Goal: Check status: Check status

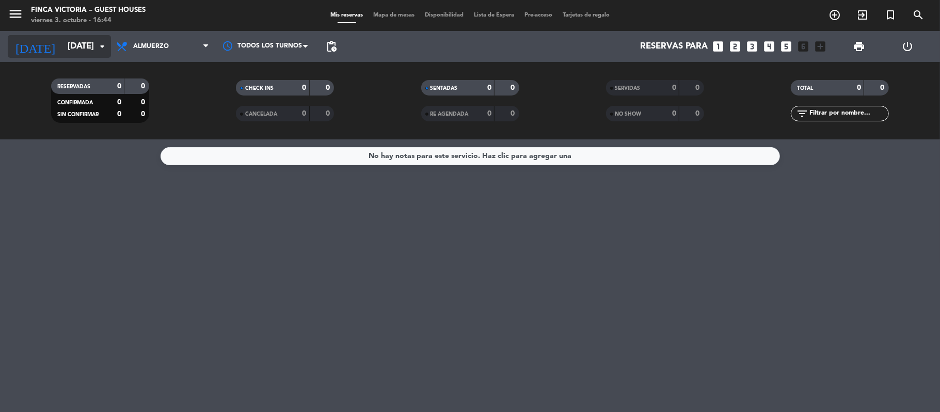
click at [82, 44] on input "[DATE]" at bounding box center [118, 47] width 112 height 20
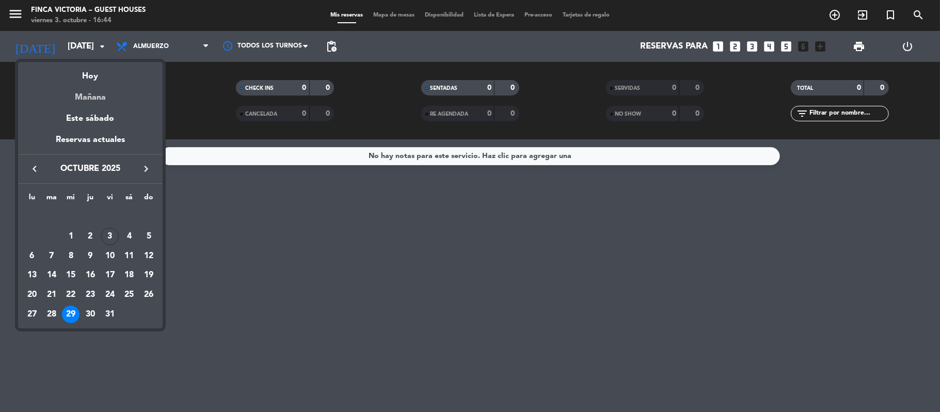
click at [85, 91] on div "Mañana" at bounding box center [90, 93] width 145 height 21
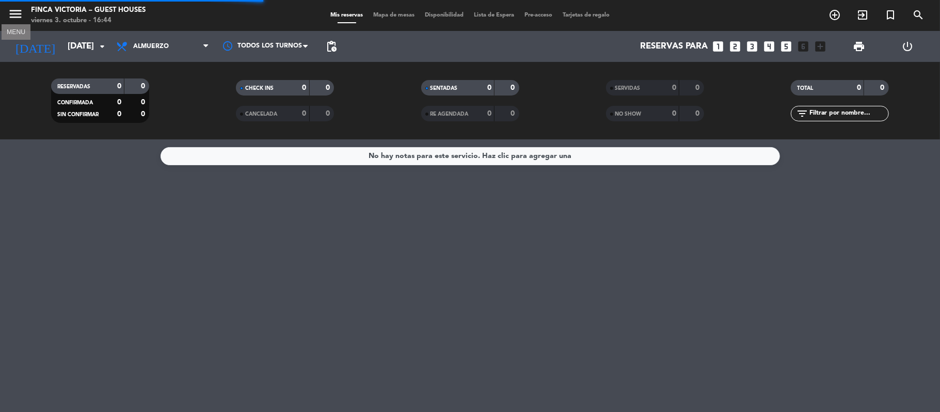
click at [20, 19] on icon "menu" at bounding box center [15, 13] width 15 height 15
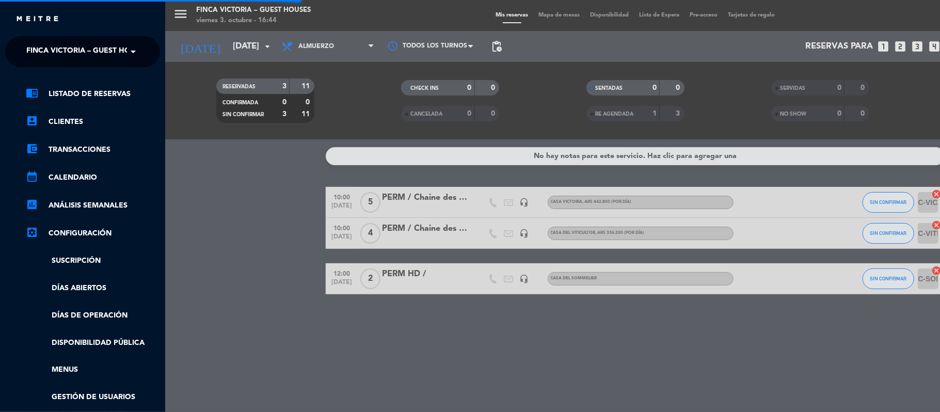
click at [29, 43] on span "FINCA VICTORIA – GUEST HOUSES" at bounding box center [87, 52] width 122 height 22
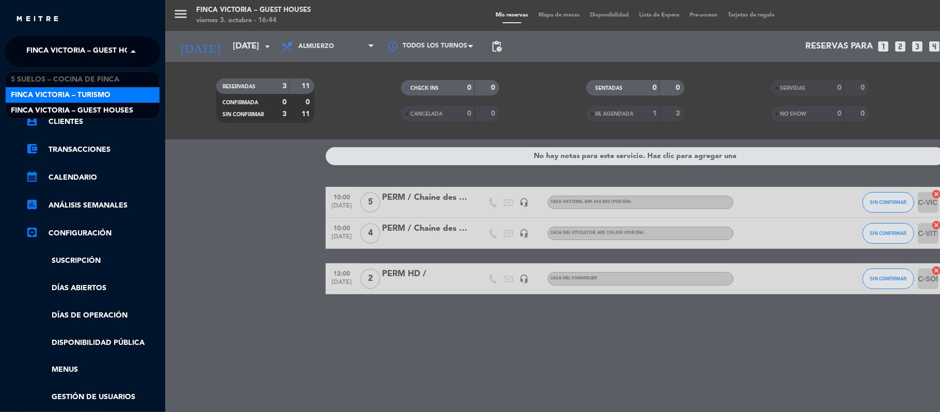
click at [41, 87] on div "FINCA VICTORIA – TURISMO" at bounding box center [83, 94] width 154 height 15
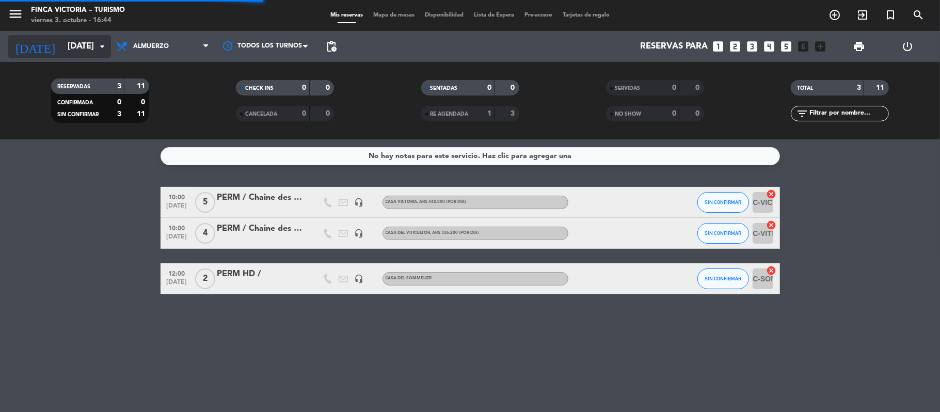
click at [62, 54] on input "[DATE]" at bounding box center [118, 47] width 112 height 20
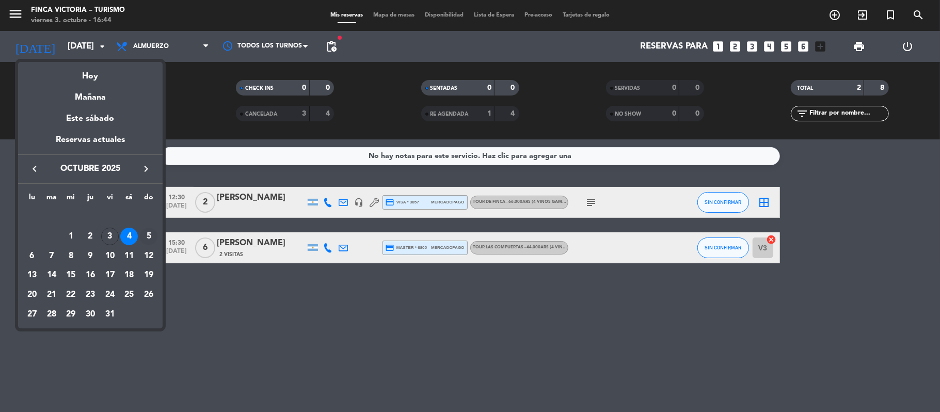
click at [146, 236] on div "5" at bounding box center [149, 237] width 18 height 18
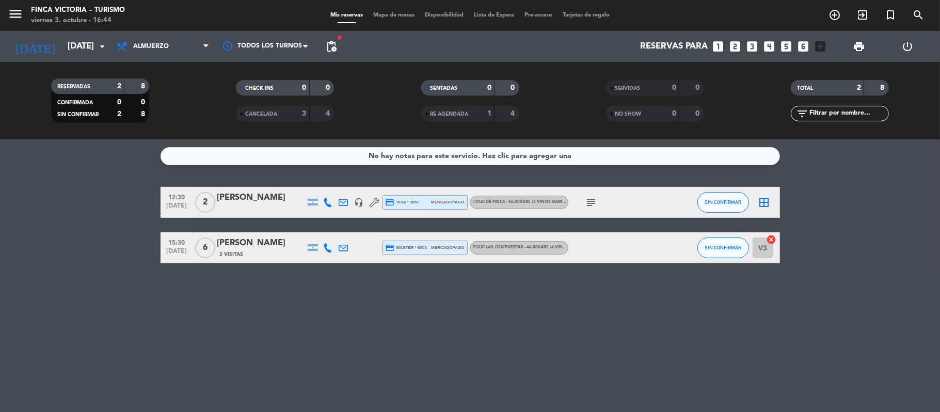
type input "[DATE]"
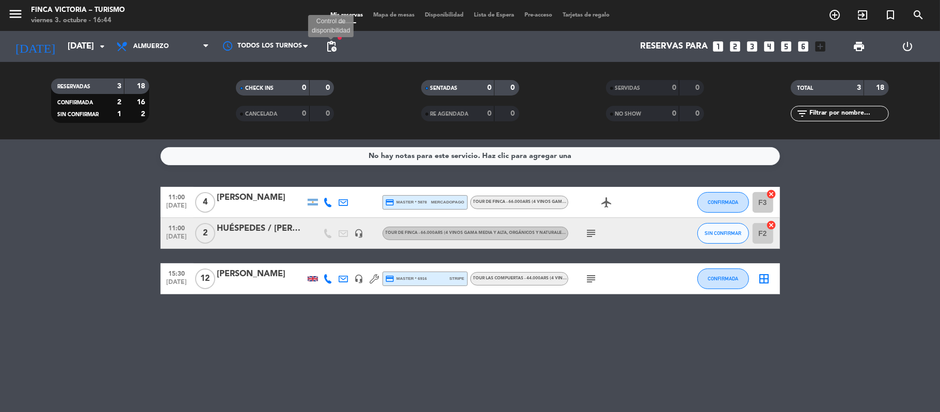
click at [329, 44] on span "pending_actions" at bounding box center [331, 46] width 12 height 12
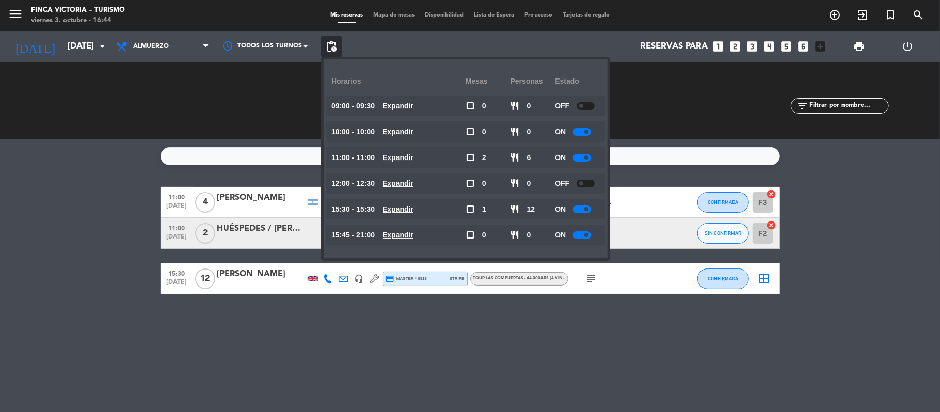
click at [71, 241] on bookings-row "11:00 [DATE] 4 [PERSON_NAME] credit_card master * 5878 mercadopago TOUR DE FINC…" at bounding box center [470, 240] width 940 height 107
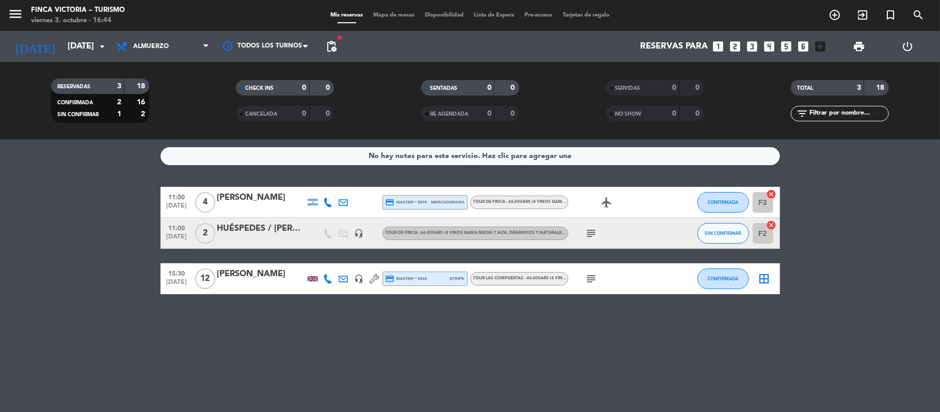
click at [593, 281] on icon "subject" at bounding box center [591, 279] width 12 height 12
click at [102, 238] on bookings-row "11:00 [DATE] 4 [PERSON_NAME] credit_card master * 5878 mercadopago TOUR DE FINC…" at bounding box center [470, 240] width 940 height 107
click at [330, 48] on span "pending_actions" at bounding box center [331, 46] width 12 height 12
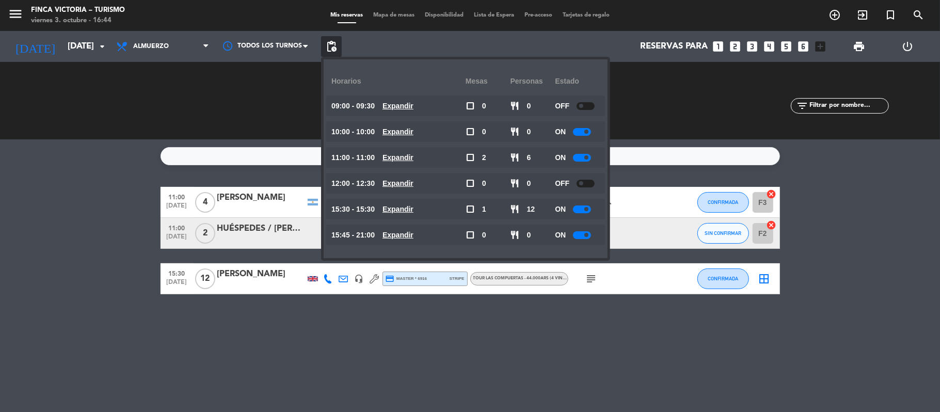
click at [585, 205] on div at bounding box center [582, 209] width 18 height 8
click at [60, 226] on bookings-row "11:00 [DATE] 4 [PERSON_NAME] credit_card master * 5878 mercadopago TOUR DE FINC…" at bounding box center [470, 240] width 940 height 107
